Goal: Leave review/rating: Share an evaluation or opinion about a product, service, or content

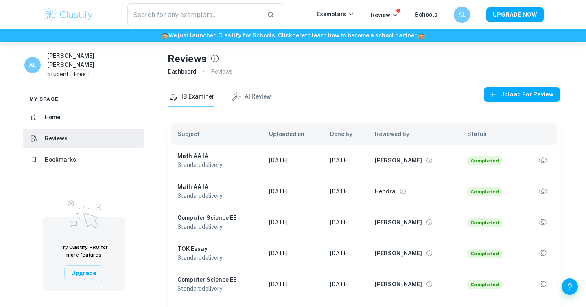
click at [539, 161] on icon "button" at bounding box center [542, 160] width 11 height 11
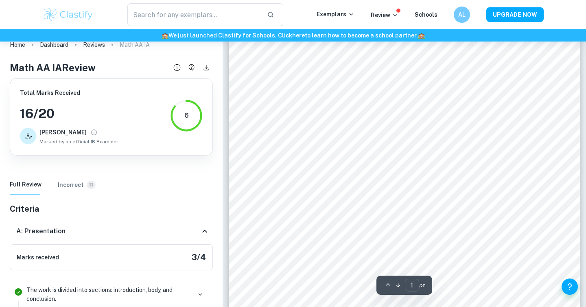
scroll to position [87, 0]
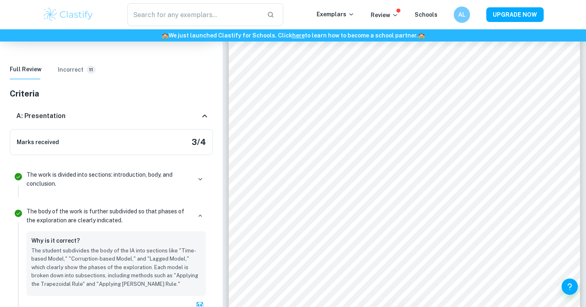
click at [203, 120] on icon at bounding box center [205, 116] width 10 height 10
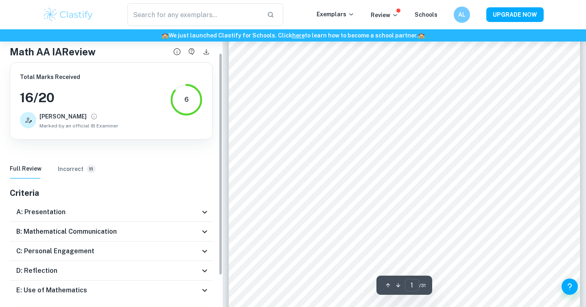
scroll to position [69, 0]
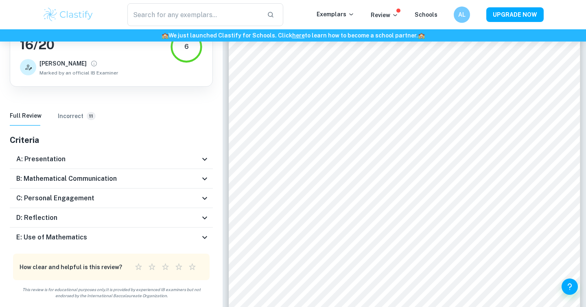
click at [202, 238] on icon at bounding box center [205, 237] width 10 height 10
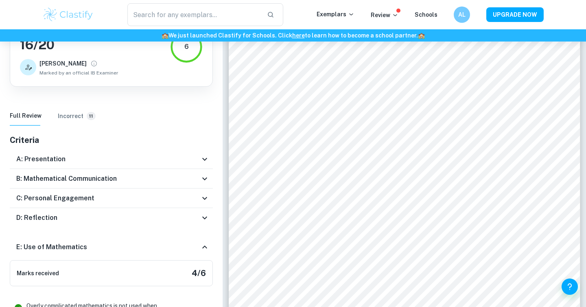
click at [205, 247] on icon at bounding box center [205, 247] width 10 height 10
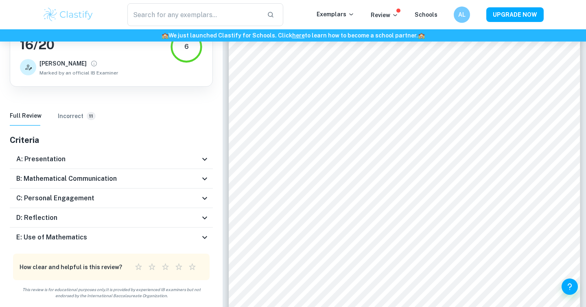
click at [205, 215] on icon at bounding box center [205, 218] width 10 height 10
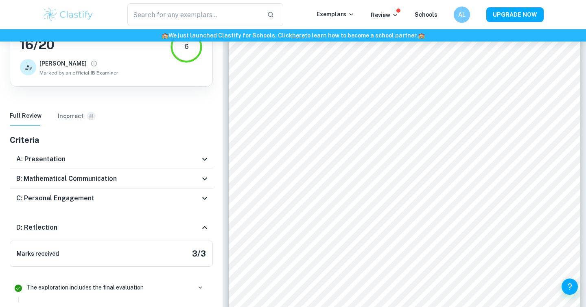
click at [205, 224] on icon at bounding box center [205, 227] width 10 height 10
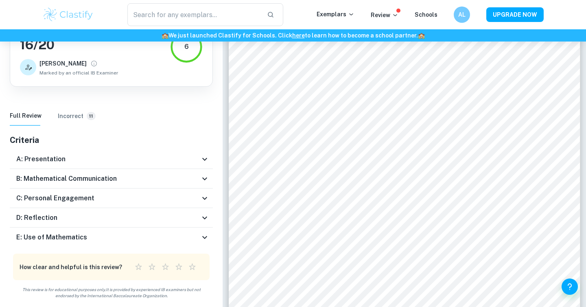
click at [205, 192] on div "C: Personal Engagement" at bounding box center [111, 198] width 203 height 20
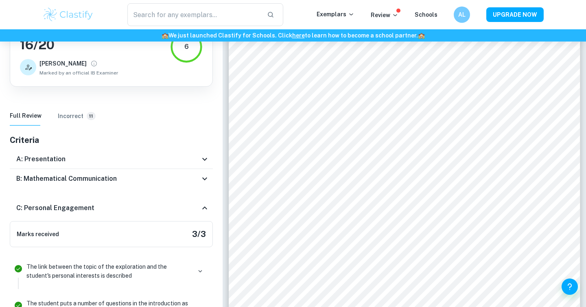
click at [205, 198] on div "C: Personal Engagement" at bounding box center [111, 208] width 203 height 26
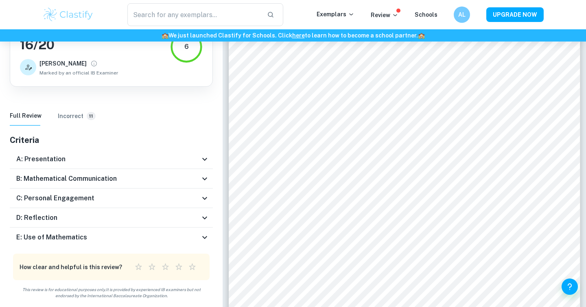
click at [205, 181] on icon at bounding box center [205, 179] width 10 height 10
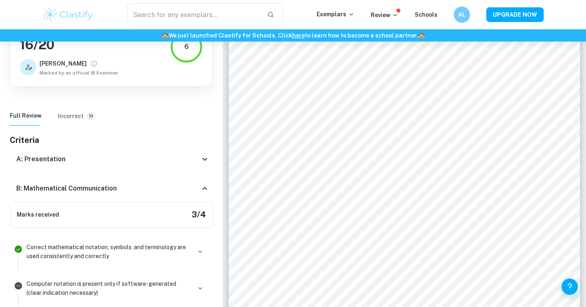
click at [205, 188] on icon at bounding box center [204, 188] width 5 height 3
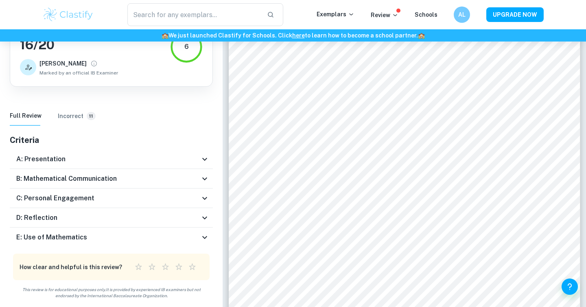
click at [205, 159] on icon at bounding box center [205, 159] width 10 height 10
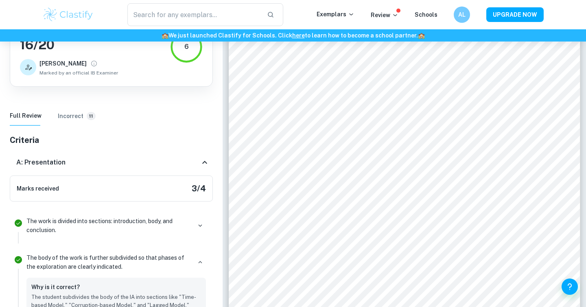
click at [205, 159] on icon at bounding box center [205, 162] width 10 height 10
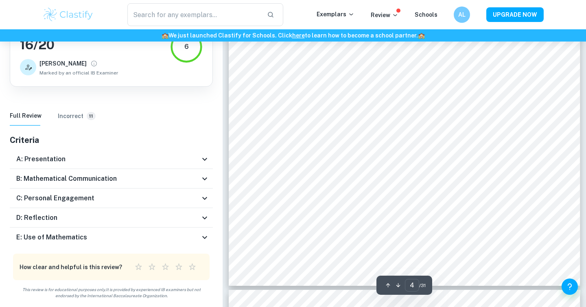
scroll to position [1798, 0]
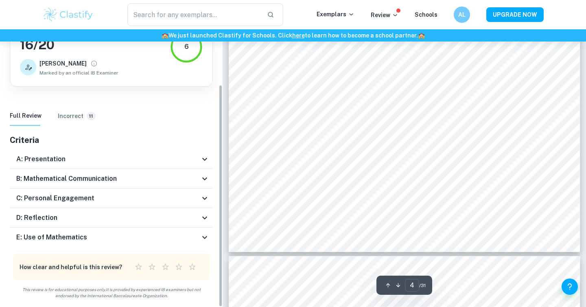
click at [76, 115] on h6 "Incorrect" at bounding box center [71, 115] width 26 height 9
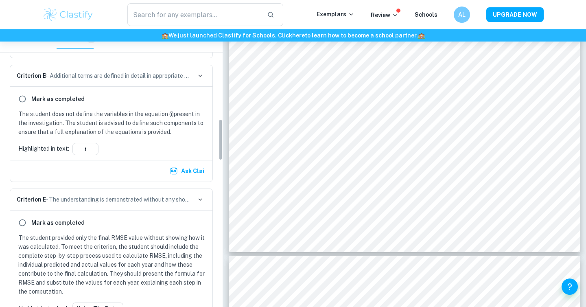
scroll to position [0, 0]
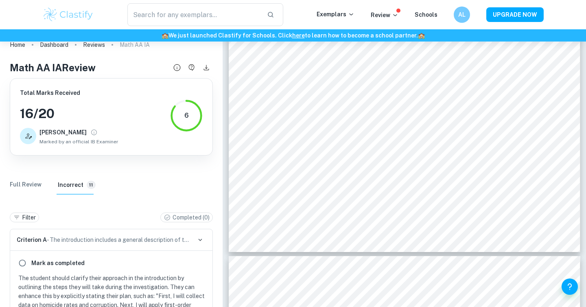
click at [109, 240] on p "Criterion A - The introduction includes a general description of the student's …" at bounding box center [104, 239] width 174 height 9
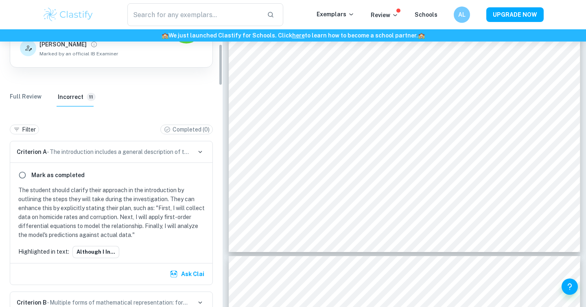
scroll to position [114, 0]
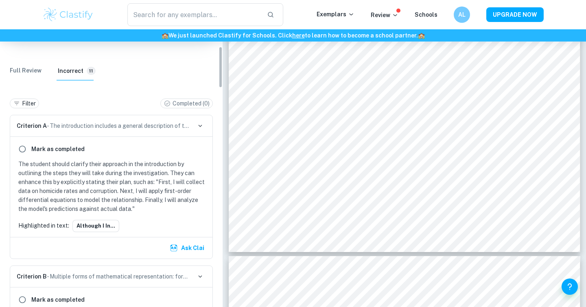
click at [112, 194] on p "The student should clarify their approach in the introduction by outlining the …" at bounding box center [112, 186] width 189 height 54
click at [179, 126] on p "Criterion A - The introduction includes a general description of the student's …" at bounding box center [104, 125] width 174 height 9
click at [113, 230] on button "Although I in..." at bounding box center [95, 226] width 47 height 12
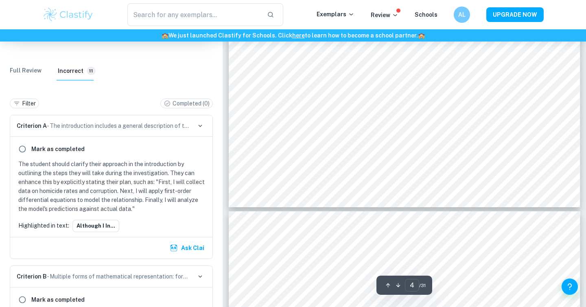
scroll to position [1852, 0]
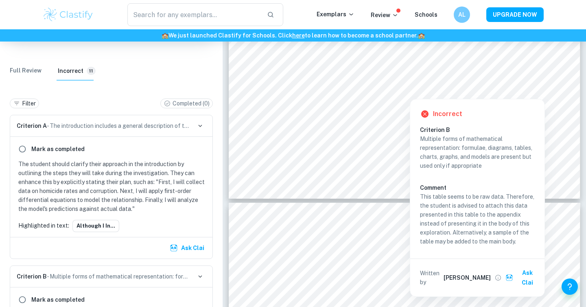
click at [403, 94] on div at bounding box center [409, 93] width 205 height 8
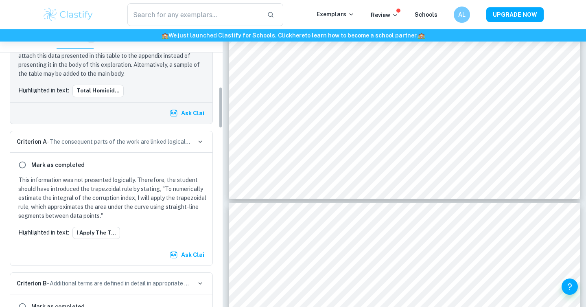
scroll to position [408, 0]
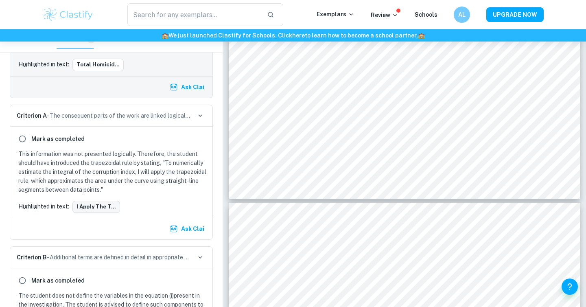
click at [94, 209] on button "I apply the t..." at bounding box center [96, 207] width 48 height 12
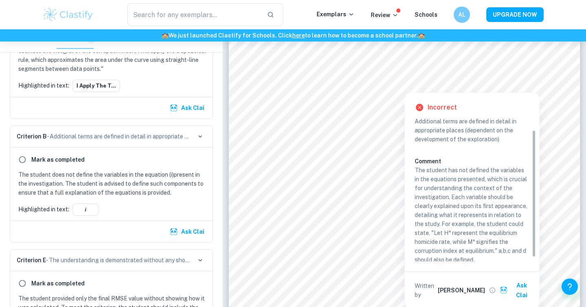
scroll to position [17, 0]
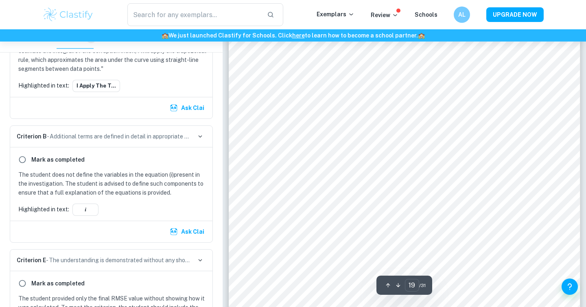
click at [463, 82] on div "equilibrium point (shown by [PERSON_NAME]), where and stop changing; helping de…" at bounding box center [404, 191] width 351 height 497
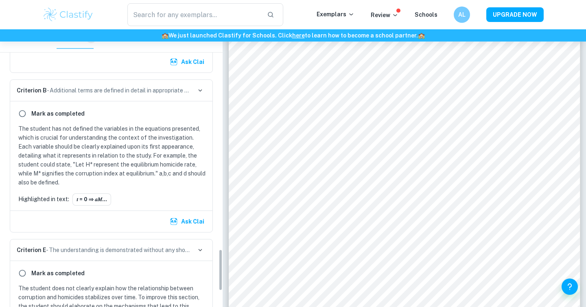
scroll to position [1462, 0]
click at [92, 201] on button "𝑡 = 0 ⇒ 𝑎𝑀..." at bounding box center [91, 198] width 39 height 12
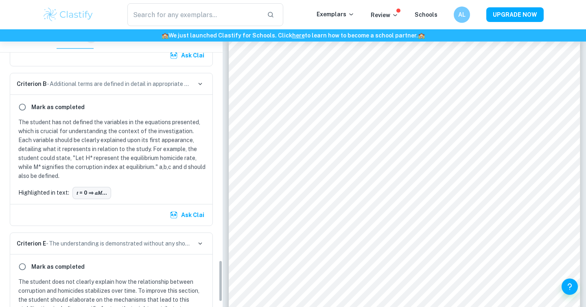
scroll to position [1569, 0]
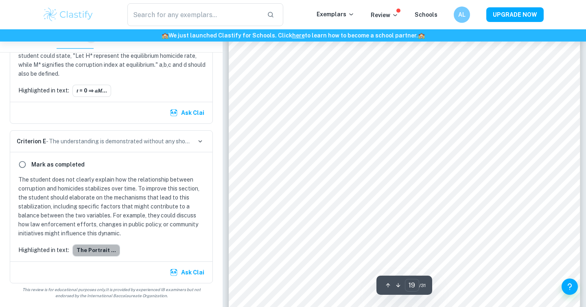
click at [99, 255] on button "The portrait ..." at bounding box center [96, 250] width 48 height 12
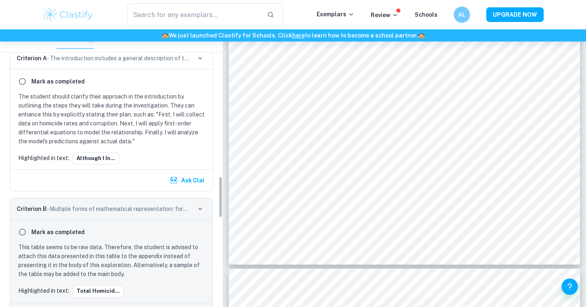
scroll to position [0, 0]
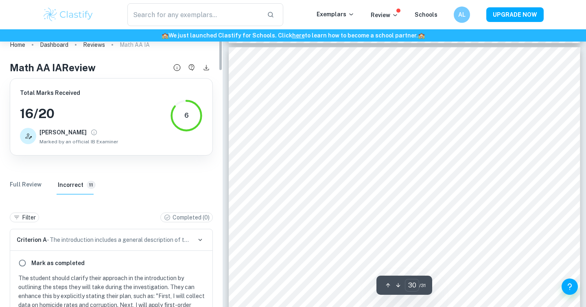
type input "29"
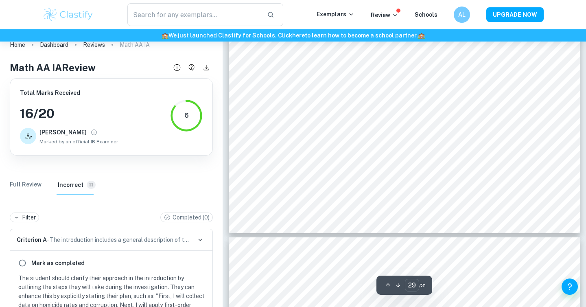
click at [32, 180] on Review "Full Review" at bounding box center [26, 185] width 32 height 20
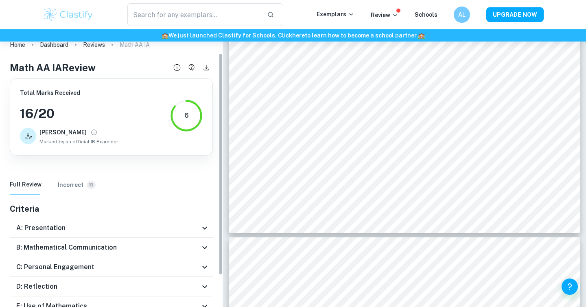
scroll to position [62, 0]
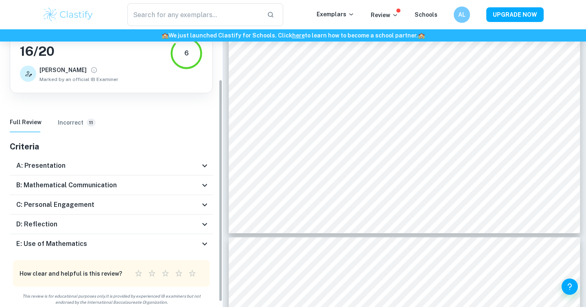
click at [167, 251] on div "E: Use of Mathematics" at bounding box center [111, 244] width 203 height 20
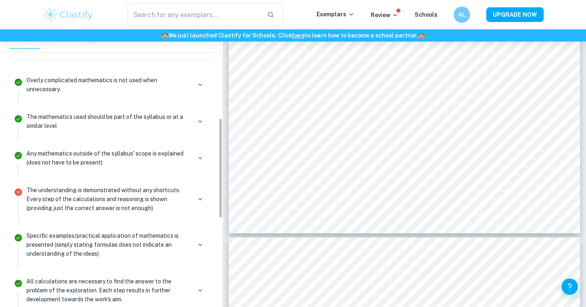
scroll to position [238, 0]
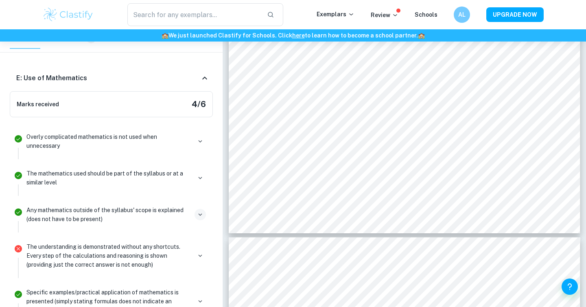
click at [204, 214] on button "button" at bounding box center [199, 214] width 11 height 11
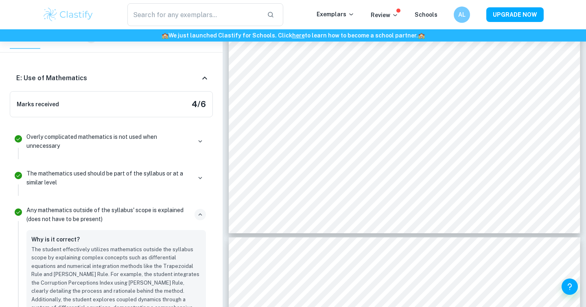
click at [202, 216] on icon "button" at bounding box center [199, 214] width 7 height 7
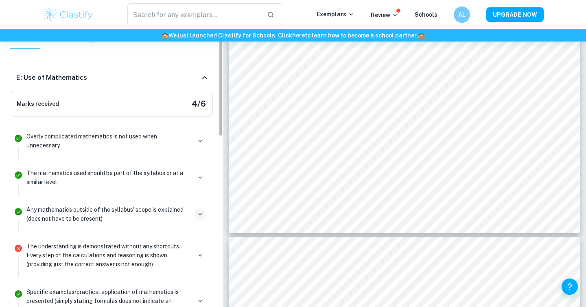
scroll to position [0, 0]
